Goal: Task Accomplishment & Management: Manage account settings

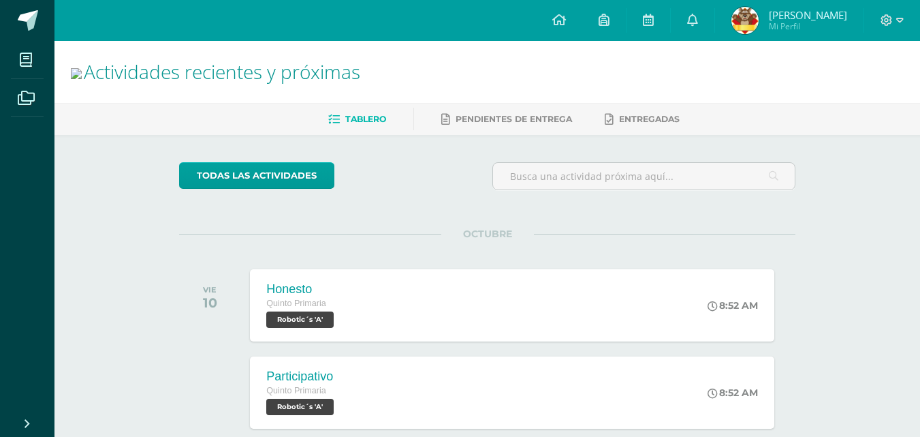
click at [804, 37] on link "Linda Isabella Mi Perfil" at bounding box center [789, 20] width 148 height 41
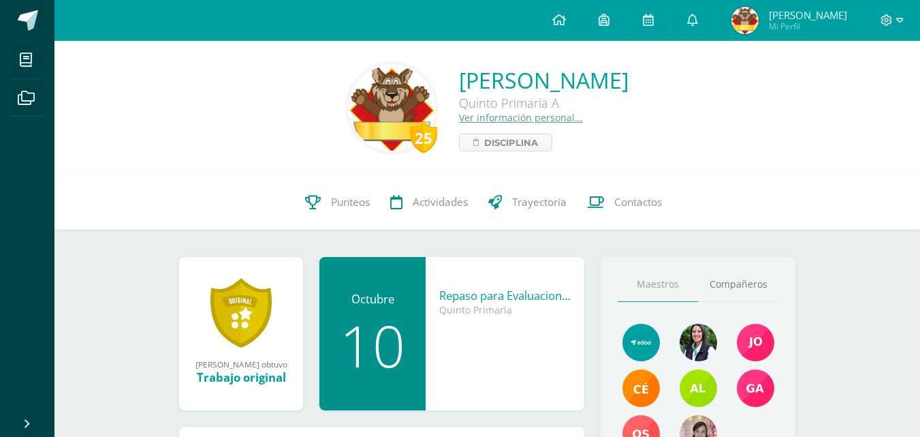
click at [459, 113] on link "Ver información personal..." at bounding box center [521, 117] width 124 height 13
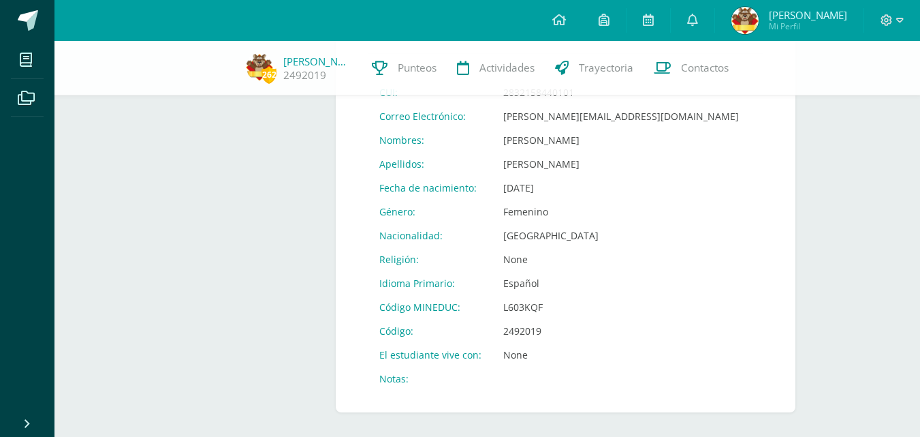
scroll to position [568, 0]
